Goal: Task Accomplishment & Management: Manage account settings

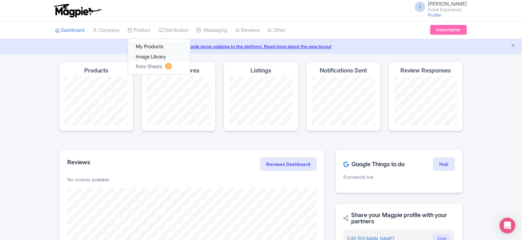
drag, startPoint x: 144, startPoint y: 43, endPoint x: 137, endPoint y: 53, distance: 12.3
click at [144, 43] on link "My Products" at bounding box center [159, 47] width 62 height 10
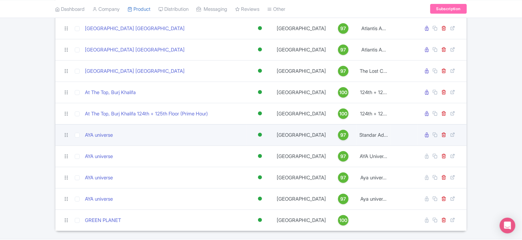
scroll to position [165, 0]
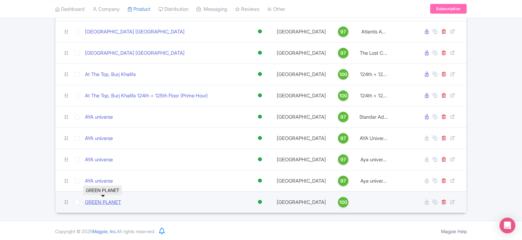
click at [117, 203] on link "GREEN PLANET" at bounding box center [103, 203] width 36 height 8
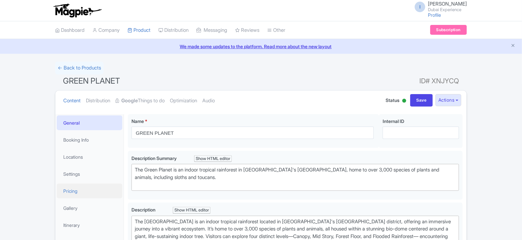
click at [75, 191] on link "Pricing" at bounding box center [90, 191] width 66 height 15
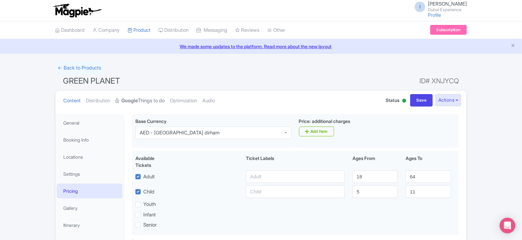
click at [135, 95] on link "Google Things to do" at bounding box center [139, 100] width 49 height 21
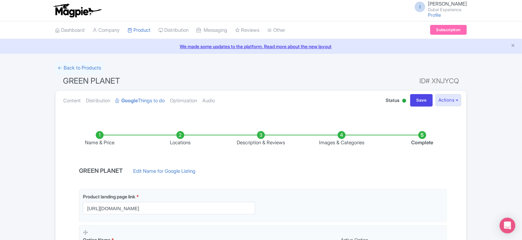
scroll to position [141, 0]
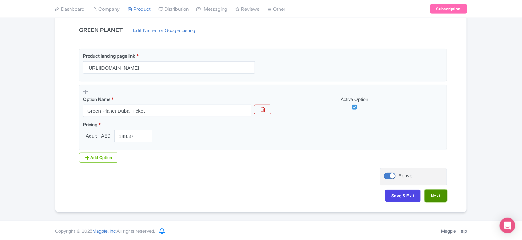
click at [434, 195] on button "Next" at bounding box center [435, 195] width 22 height 12
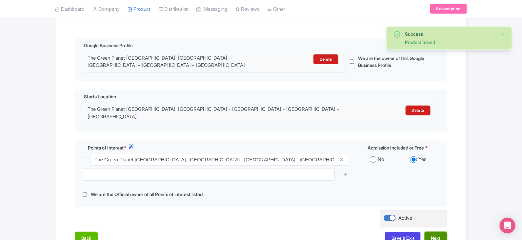
click at [439, 232] on button "Next" at bounding box center [435, 238] width 22 height 12
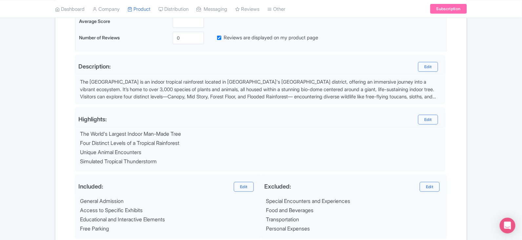
scroll to position [252, 0]
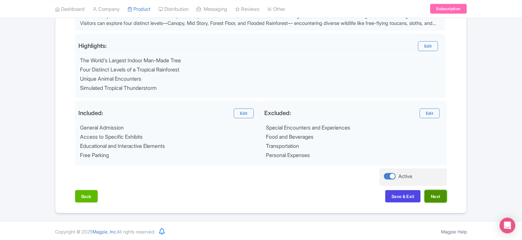
click at [442, 191] on button "Next" at bounding box center [435, 196] width 22 height 12
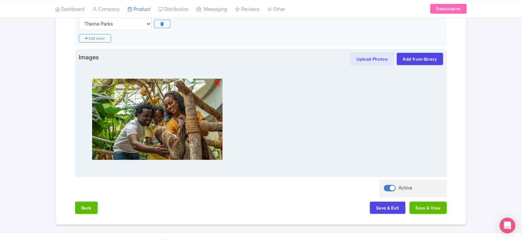
scroll to position [190, 0]
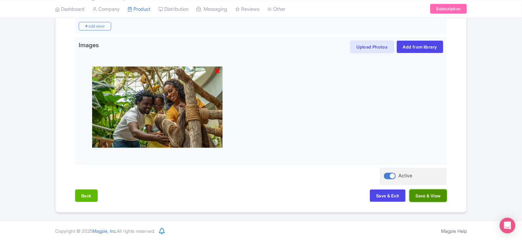
click at [442, 191] on button "Save & View" at bounding box center [427, 195] width 37 height 12
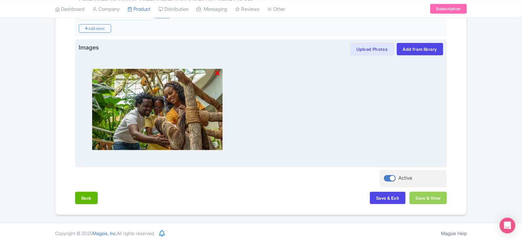
scroll to position [0, 0]
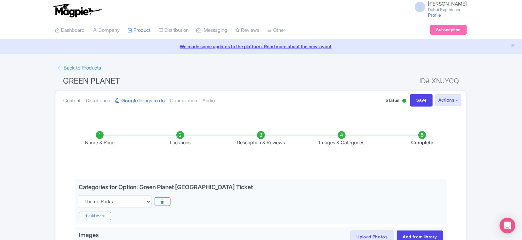
click at [68, 100] on link "Content" at bounding box center [71, 100] width 17 height 21
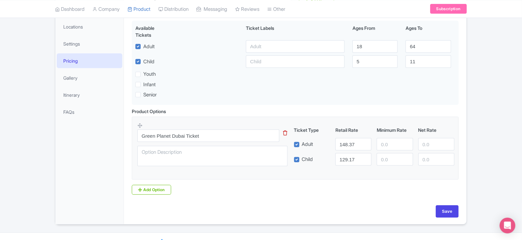
scroll to position [144, 0]
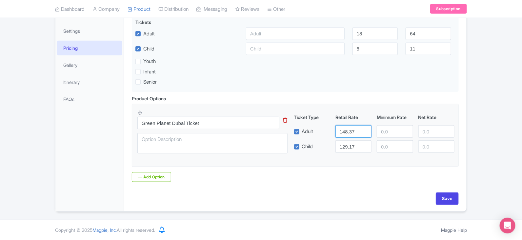
click at [354, 133] on input "148.37" at bounding box center [353, 131] width 36 height 12
paste input "6"
type input "146"
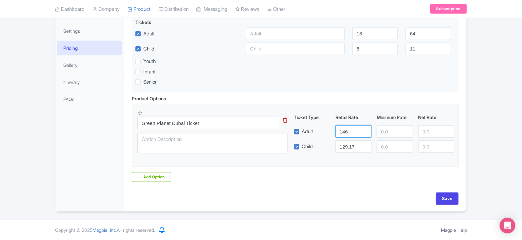
scroll to position [0, 0]
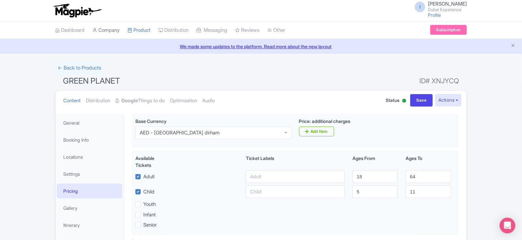
click at [107, 32] on link "Company" at bounding box center [105, 30] width 27 height 18
click at [82, 27] on link "Dashboard" at bounding box center [70, 30] width 30 height 18
